Goal: Information Seeking & Learning: Compare options

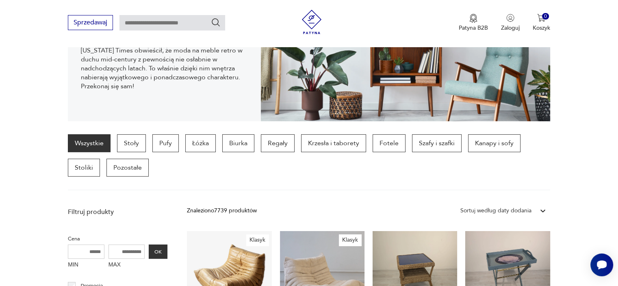
scroll to position [93, 0]
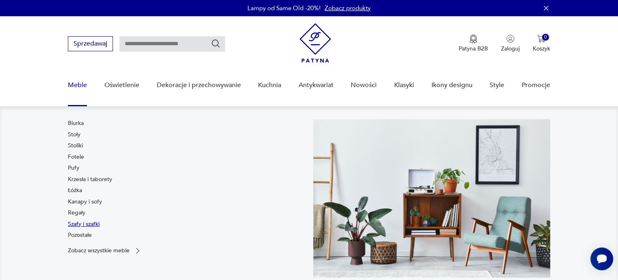
click at [72, 221] on link "Szafy i szafki" at bounding box center [84, 224] width 32 height 8
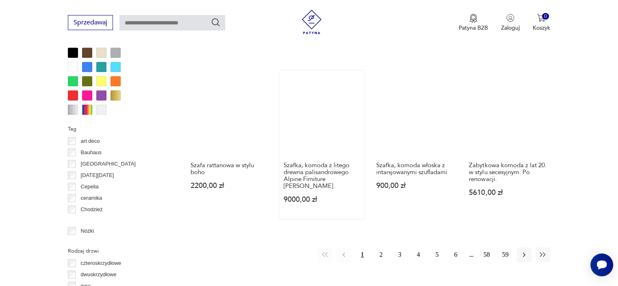
scroll to position [893, 0]
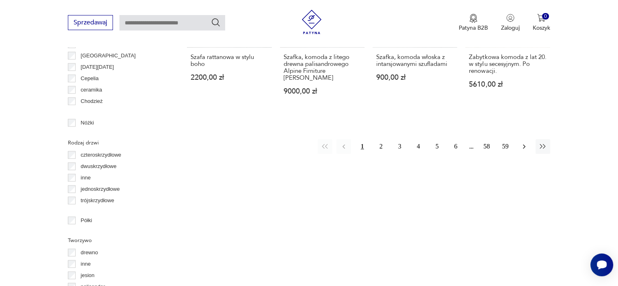
click at [522, 142] on icon "button" at bounding box center [524, 146] width 8 height 8
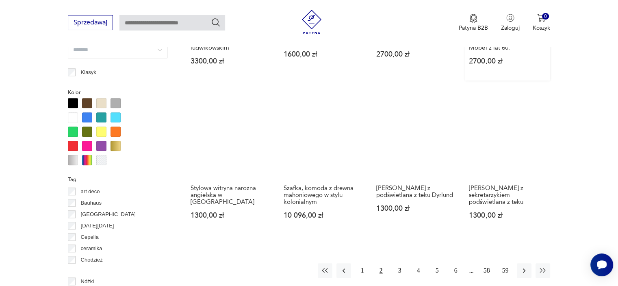
scroll to position [744, 0]
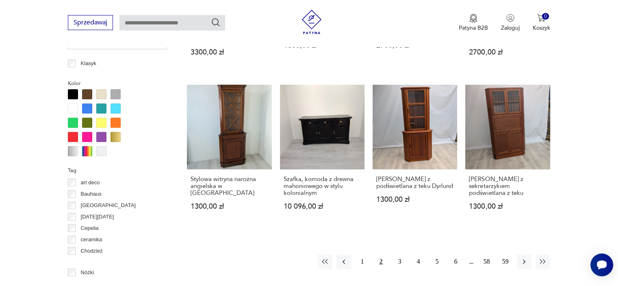
click at [516, 262] on div "1 2 3 4 5 6 58 59" at bounding box center [434, 261] width 232 height 15
click at [525, 264] on icon "button" at bounding box center [524, 261] width 8 height 8
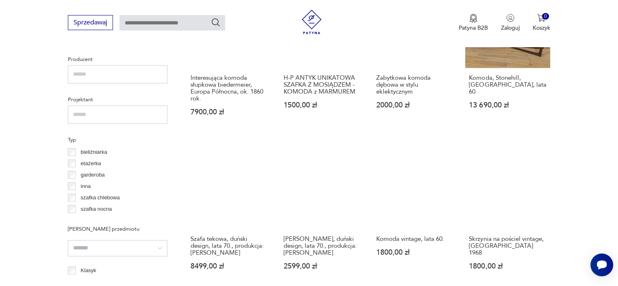
scroll to position [581, 0]
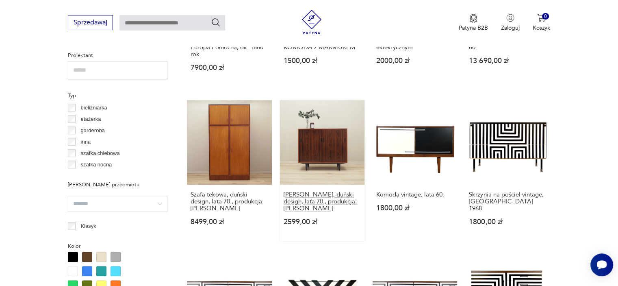
click at [345, 191] on h3 "[PERSON_NAME], duński design, lata 70., produkcja: [PERSON_NAME]" at bounding box center [322, 201] width 77 height 21
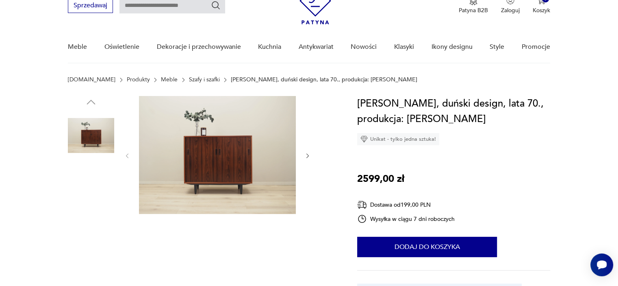
scroll to position [81, 0]
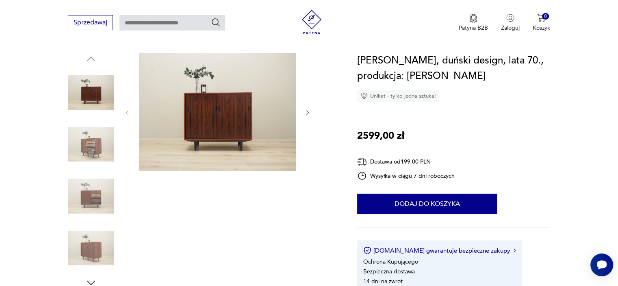
click at [250, 95] on img at bounding box center [217, 112] width 157 height 118
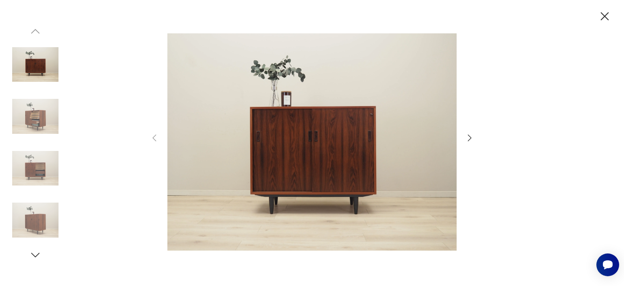
click at [471, 142] on icon "button" at bounding box center [470, 138] width 10 height 10
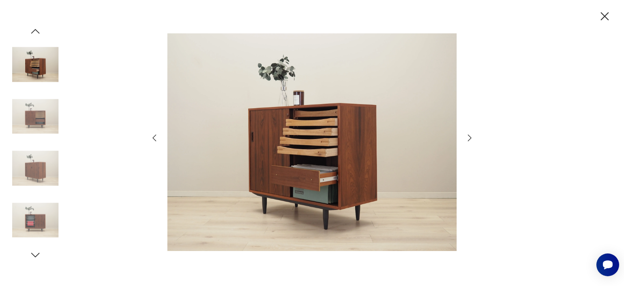
click at [471, 142] on icon "button" at bounding box center [470, 138] width 10 height 10
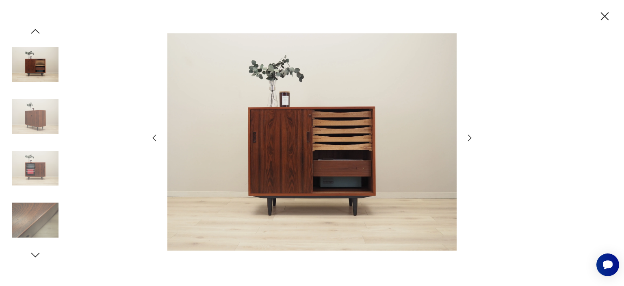
click at [471, 142] on icon "button" at bounding box center [470, 138] width 10 height 10
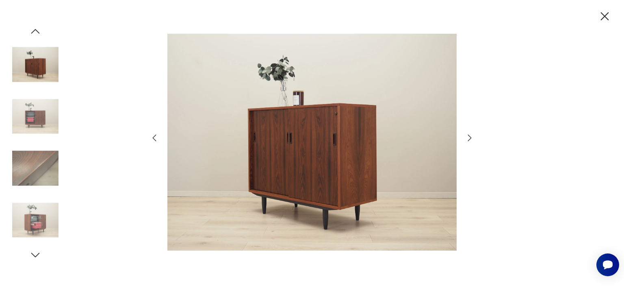
click at [603, 21] on icon "button" at bounding box center [605, 16] width 14 height 14
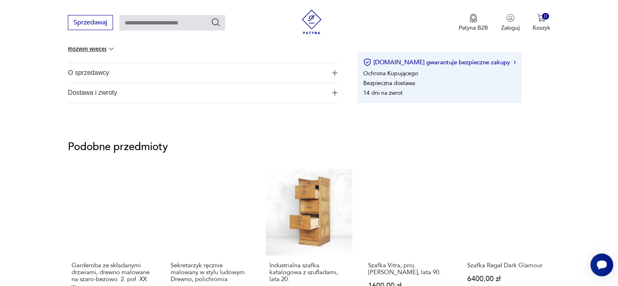
scroll to position [569, 0]
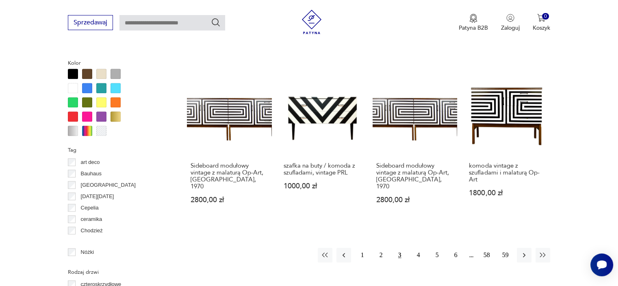
scroll to position [778, 0]
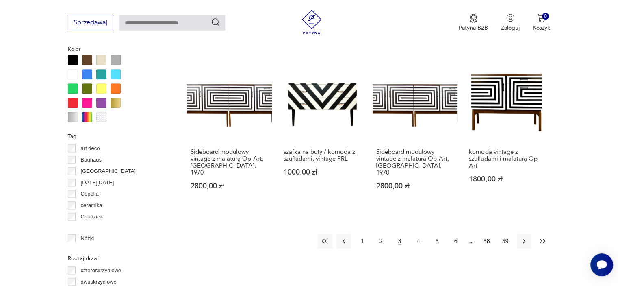
click at [538, 234] on button "button" at bounding box center [543, 241] width 15 height 15
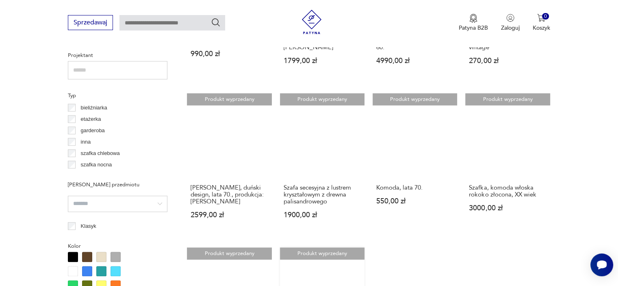
scroll to position [744, 0]
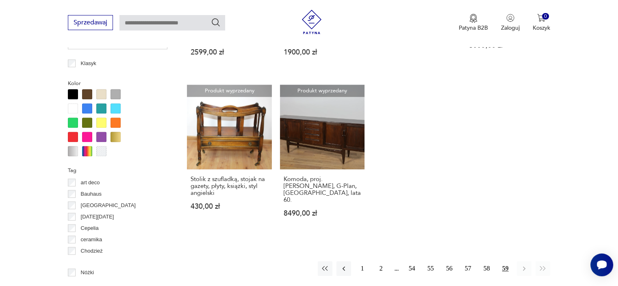
click at [400, 261] on div "1 2 54 55 56 57 58 59" at bounding box center [434, 268] width 232 height 15
click at [384, 261] on button "2" at bounding box center [381, 268] width 15 height 15
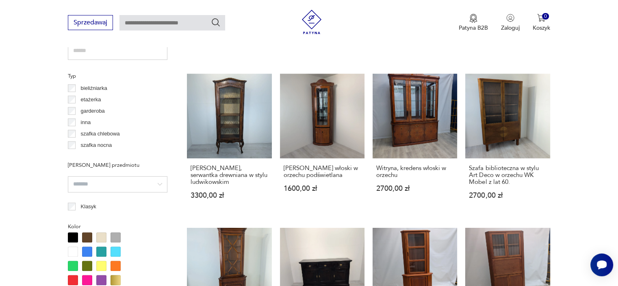
scroll to position [744, 0]
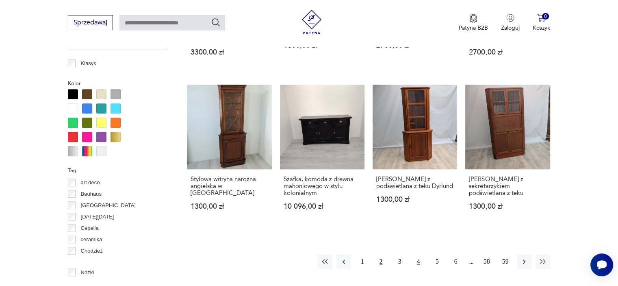
click at [417, 262] on button "4" at bounding box center [418, 261] width 15 height 15
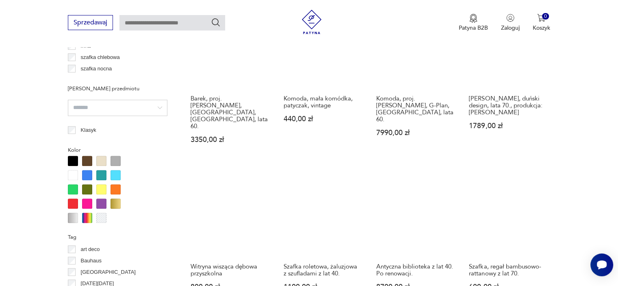
scroll to position [744, 0]
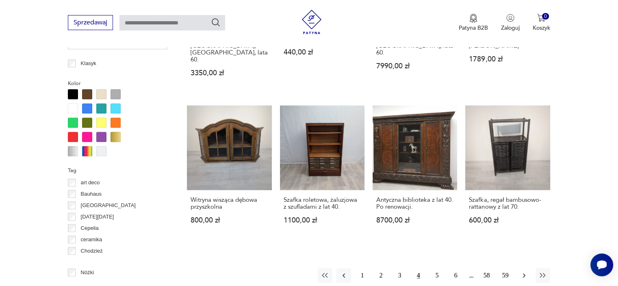
click at [521, 271] on icon "button" at bounding box center [524, 275] width 8 height 8
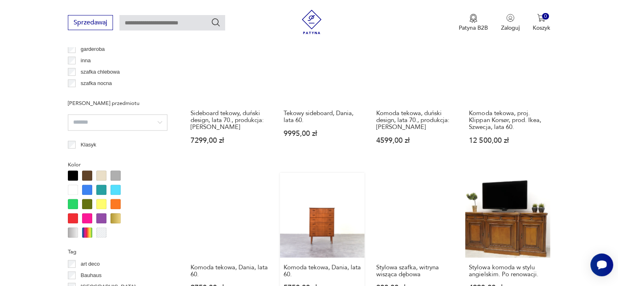
scroll to position [744, 0]
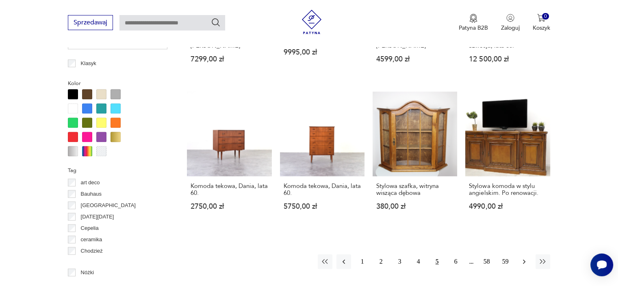
click at [519, 254] on button "button" at bounding box center [524, 261] width 15 height 15
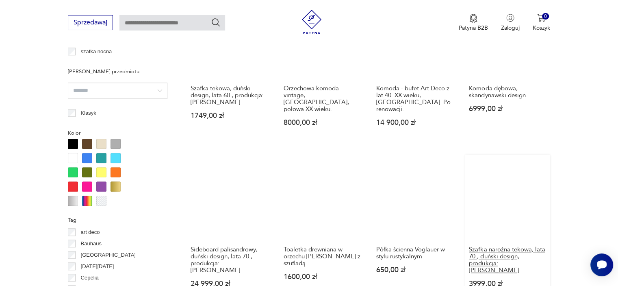
scroll to position [784, 0]
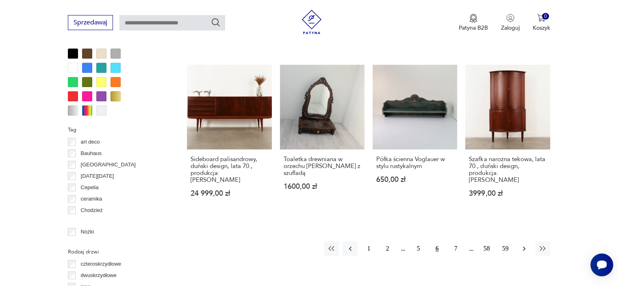
click at [521, 244] on icon "button" at bounding box center [524, 248] width 8 height 8
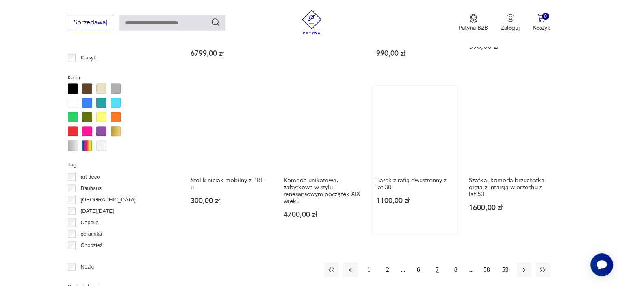
scroll to position [825, 0]
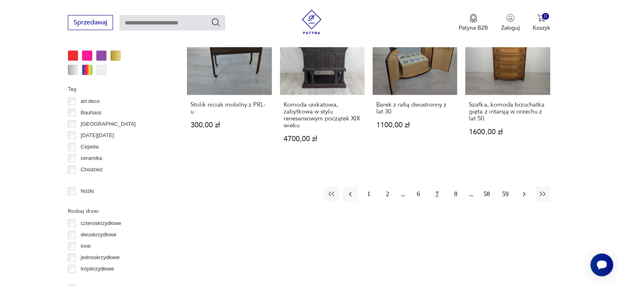
click at [521, 195] on icon "button" at bounding box center [524, 194] width 8 height 8
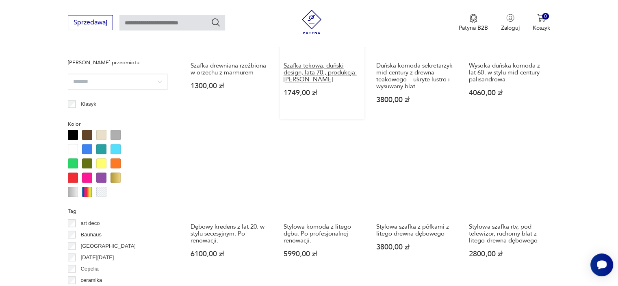
scroll to position [865, 0]
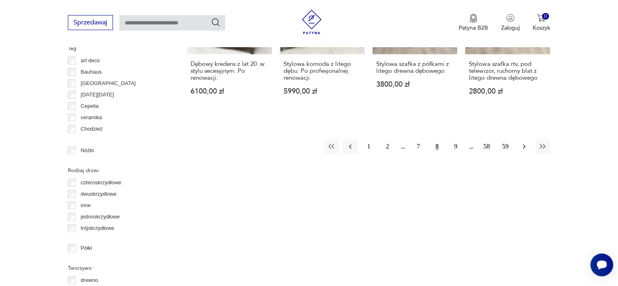
click at [523, 144] on icon "button" at bounding box center [524, 146] width 2 height 4
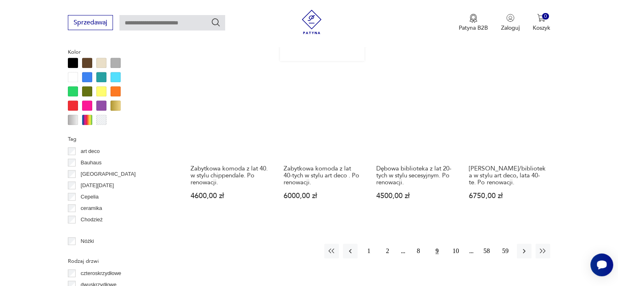
scroll to position [865, 0]
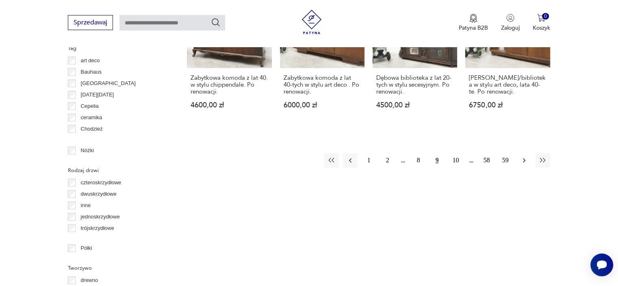
click at [523, 156] on icon "button" at bounding box center [524, 160] width 8 height 8
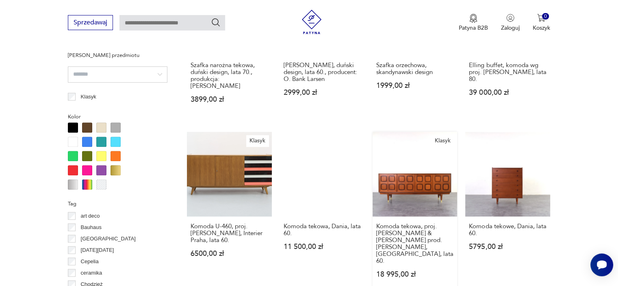
scroll to position [784, 0]
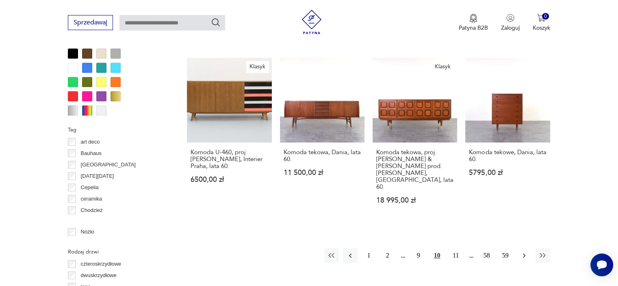
click at [522, 251] on icon "button" at bounding box center [524, 255] width 8 height 8
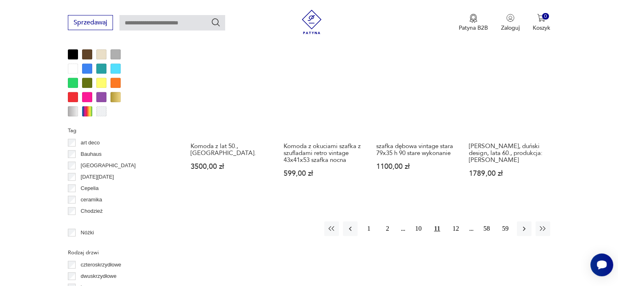
scroll to position [784, 0]
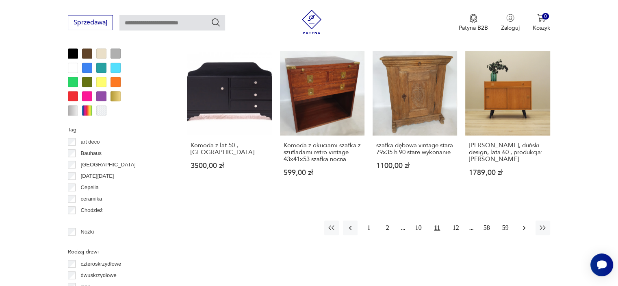
click at [527, 223] on icon "button" at bounding box center [524, 227] width 8 height 8
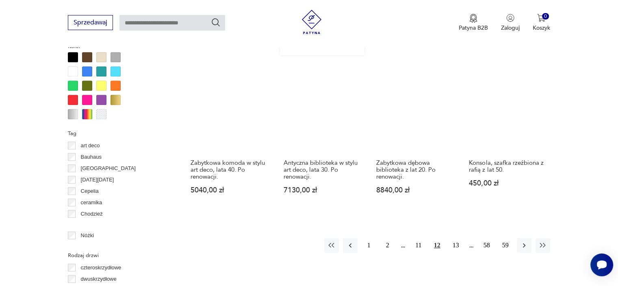
scroll to position [865, 0]
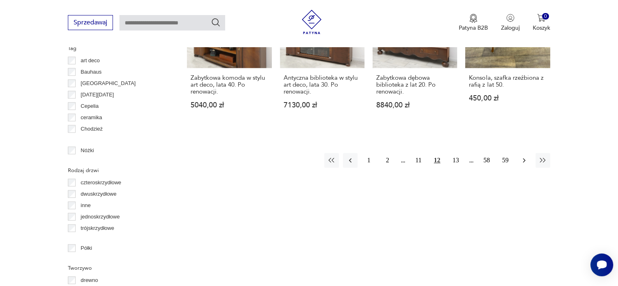
click at [524, 157] on icon "button" at bounding box center [524, 160] width 8 height 8
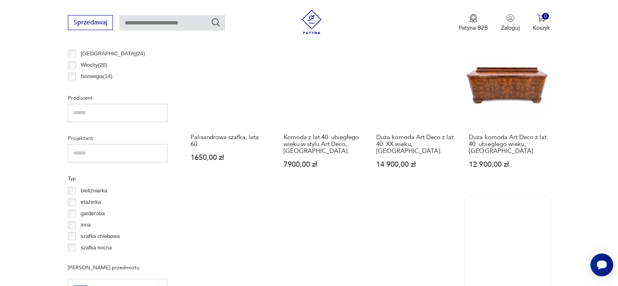
scroll to position [459, 0]
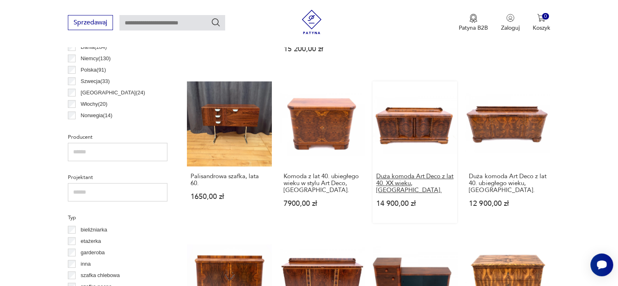
click at [434, 173] on h3 "Duża komoda Art Deco z lat 40. XX wieku, [GEOGRAPHIC_DATA]." at bounding box center [414, 183] width 77 height 21
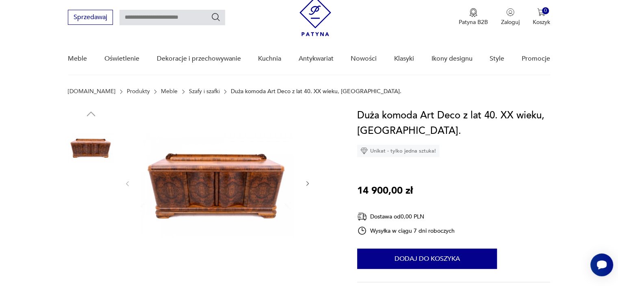
scroll to position [41, 0]
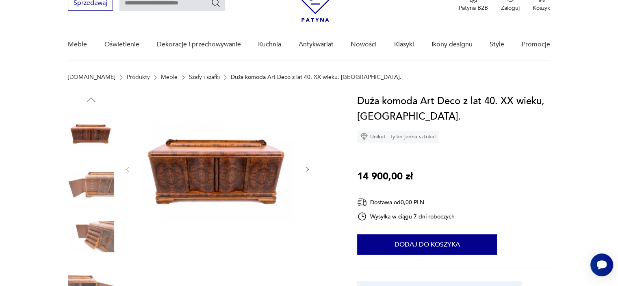
click at [308, 167] on icon "button" at bounding box center [307, 169] width 7 height 7
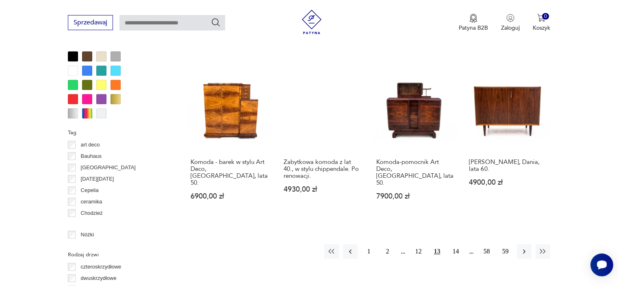
scroll to position [784, 0]
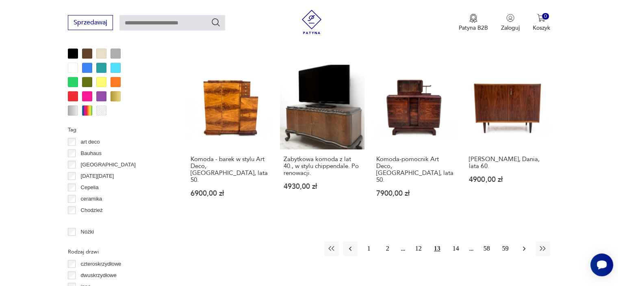
click at [525, 246] on icon "button" at bounding box center [524, 248] width 2 height 4
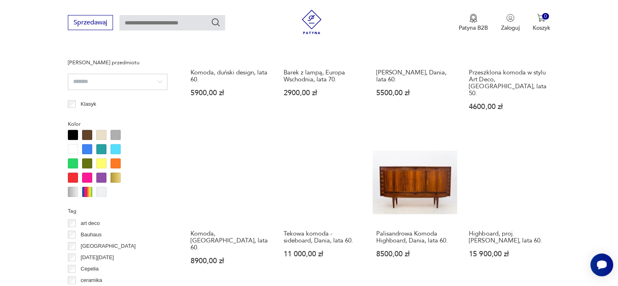
scroll to position [784, 0]
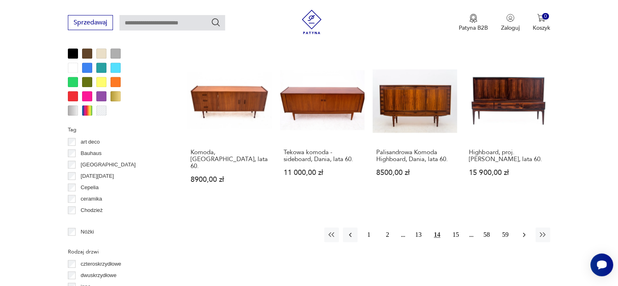
click at [521, 227] on button "button" at bounding box center [524, 234] width 15 height 15
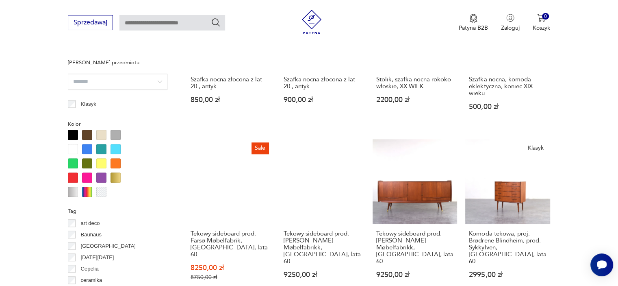
scroll to position [825, 0]
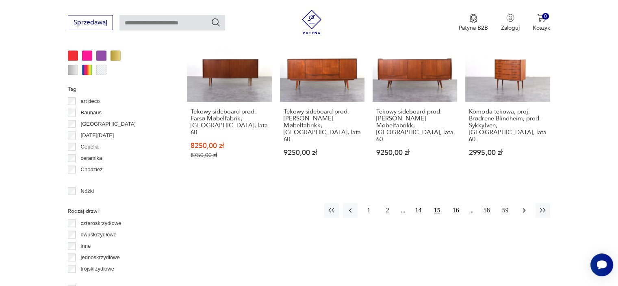
click at [523, 203] on button "button" at bounding box center [524, 210] width 15 height 15
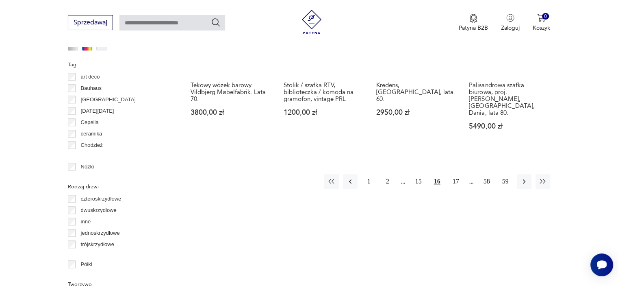
scroll to position [865, 0]
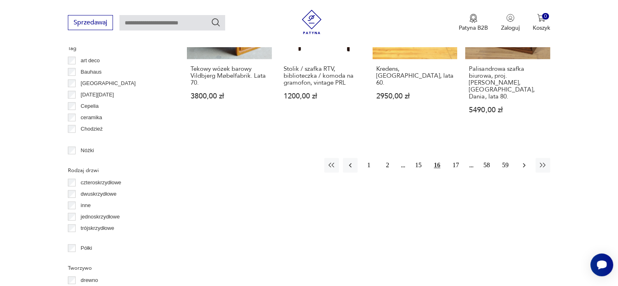
click at [524, 158] on button "button" at bounding box center [524, 165] width 15 height 15
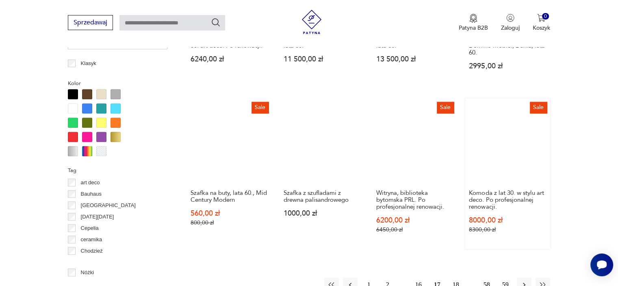
scroll to position [906, 0]
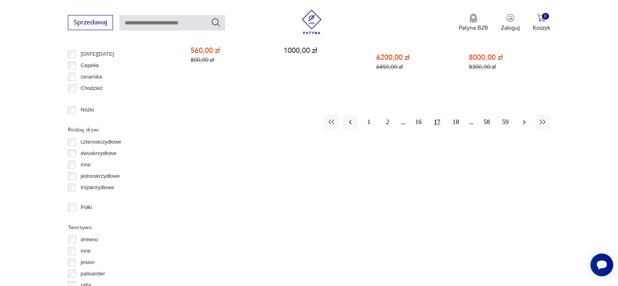
click at [522, 115] on button "button" at bounding box center [524, 122] width 15 height 15
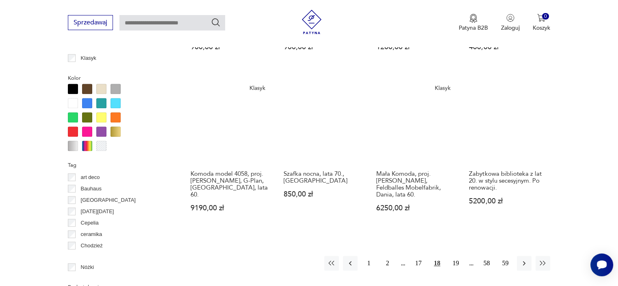
scroll to position [784, 0]
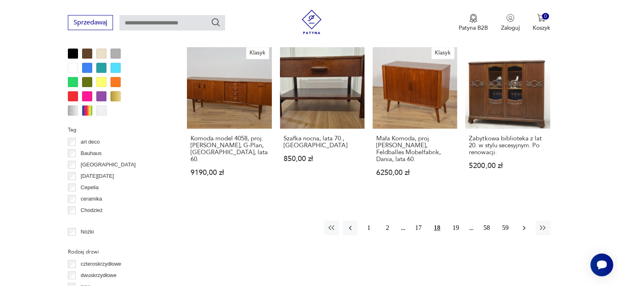
click at [527, 223] on icon "button" at bounding box center [524, 227] width 8 height 8
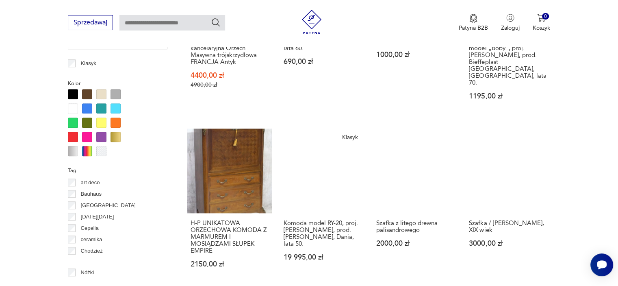
scroll to position [906, 0]
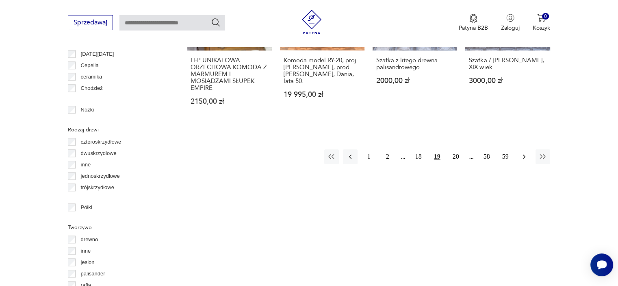
click at [527, 152] on icon "button" at bounding box center [524, 156] width 8 height 8
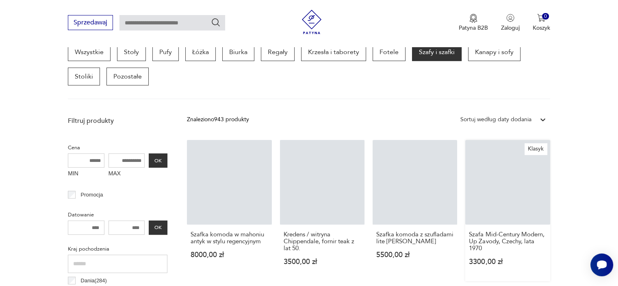
scroll to position [215, 0]
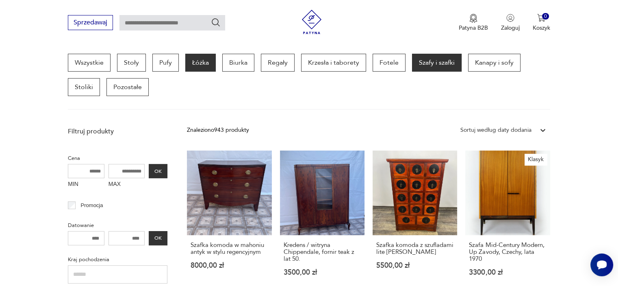
click at [195, 65] on p "Łóżka" at bounding box center [200, 63] width 30 height 18
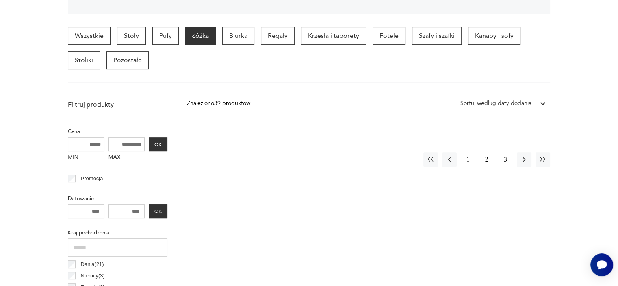
scroll to position [284, 0]
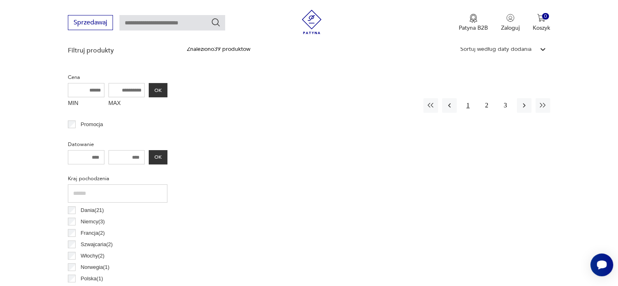
click at [471, 102] on button "1" at bounding box center [468, 105] width 15 height 15
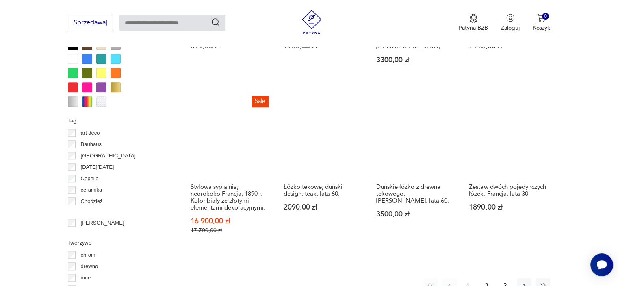
scroll to position [906, 0]
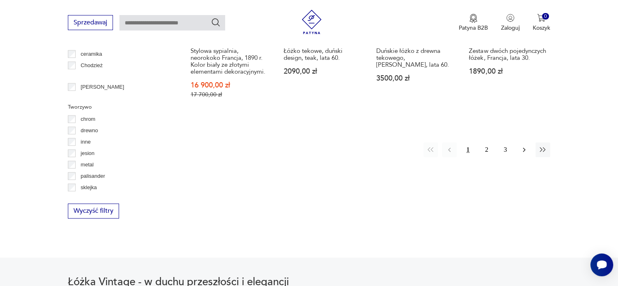
click at [524, 145] on icon "button" at bounding box center [524, 149] width 8 height 8
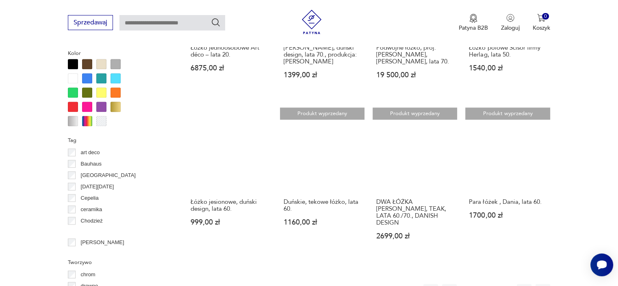
scroll to position [865, 0]
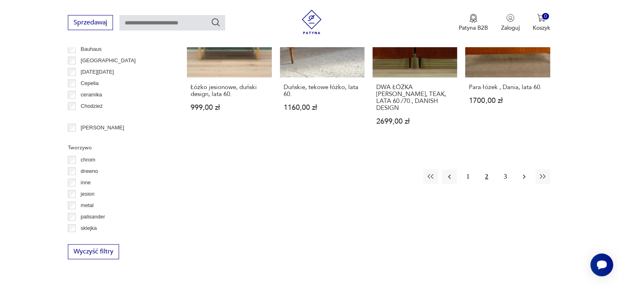
click at [517, 169] on button "button" at bounding box center [524, 176] width 15 height 15
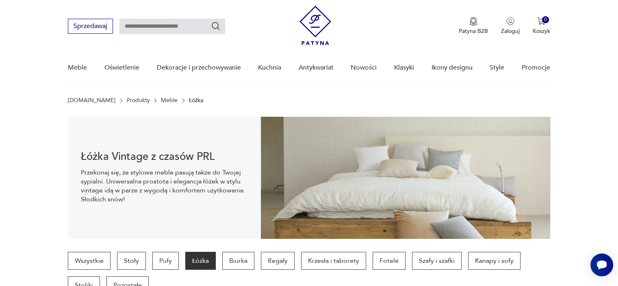
scroll to position [12, 0]
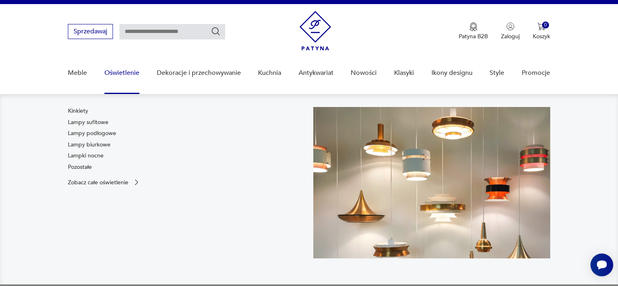
click at [91, 121] on link "Lampy sufitowe" at bounding box center [88, 122] width 41 height 8
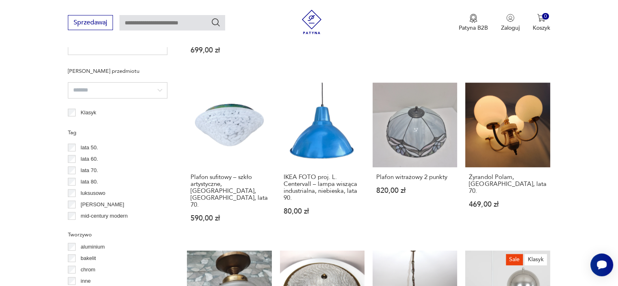
scroll to position [267, 0]
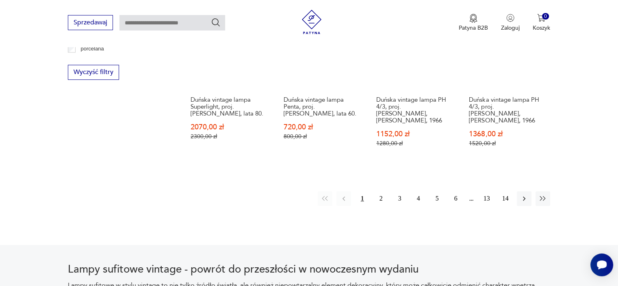
scroll to position [801, 0]
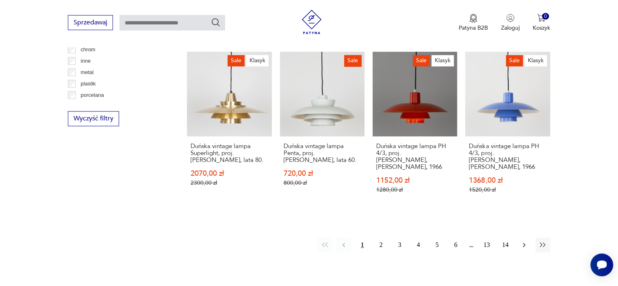
click at [522, 241] on icon "button" at bounding box center [524, 245] width 8 height 8
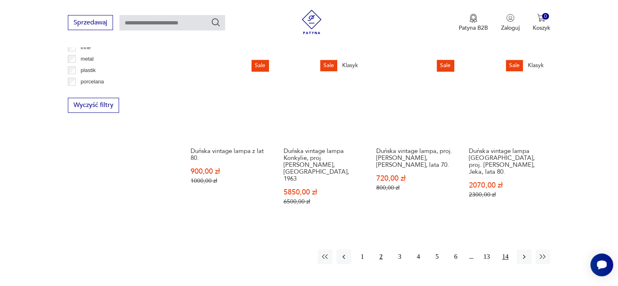
scroll to position [800, 0]
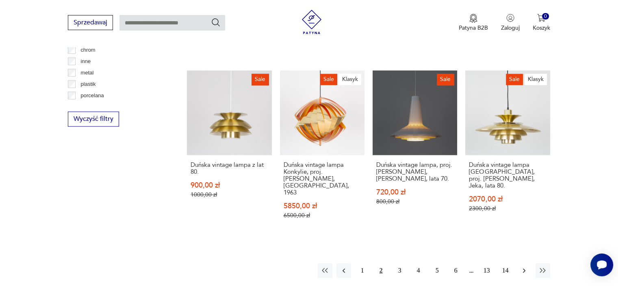
click at [524, 268] on icon "button" at bounding box center [524, 270] width 2 height 4
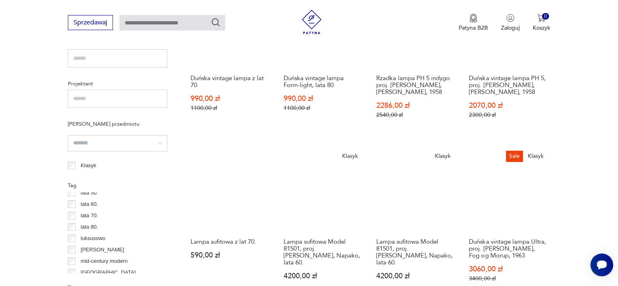
scroll to position [598, 0]
